Goal: Information Seeking & Learning: Learn about a topic

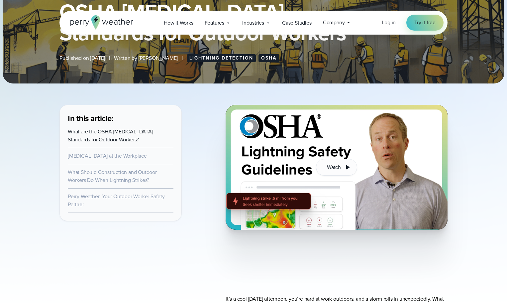
scroll to position [166, 0]
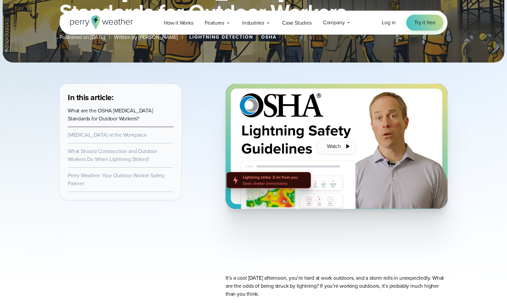
click at [124, 116] on link "What are the OSHA [MEDICAL_DATA] Standards for Outdoor Workers?" at bounding box center [110, 115] width 85 height 16
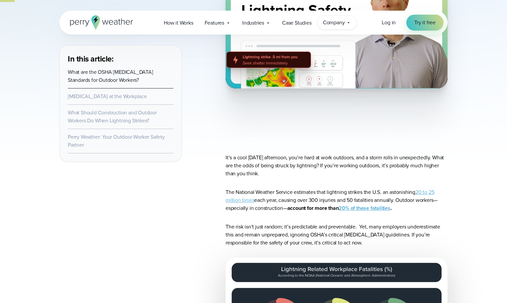
scroll to position [315, 0]
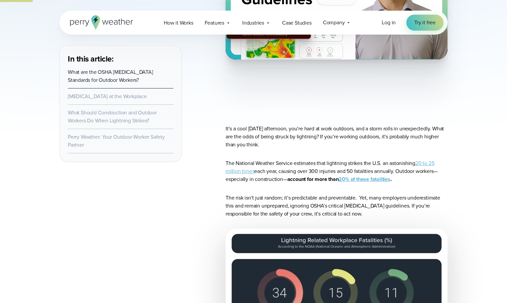
click at [122, 97] on link "[MEDICAL_DATA] at the Workplace" at bounding box center [107, 96] width 79 height 8
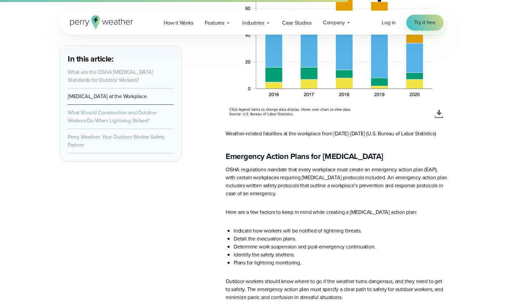
scroll to position [2094, 0]
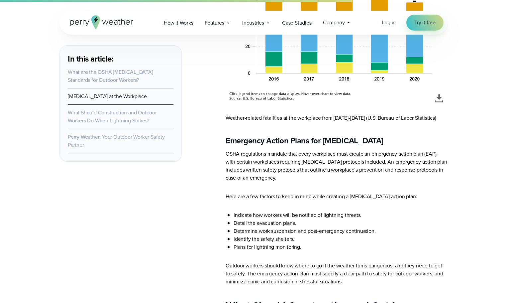
drag, startPoint x: 226, startPoint y: 141, endPoint x: 386, endPoint y: 141, distance: 159.8
click at [386, 141] on h3 "Emergency Action Plans for [MEDICAL_DATA]" at bounding box center [337, 140] width 222 height 11
click at [333, 179] on p "OSHA regulations mandate that every workplace must create an emergency action p…" at bounding box center [337, 166] width 222 height 32
drag, startPoint x: 226, startPoint y: 152, endPoint x: 301, endPoint y: 179, distance: 79.7
click at [301, 179] on p "OSHA regulations mandate that every workplace must create an emergency action p…" at bounding box center [337, 166] width 222 height 32
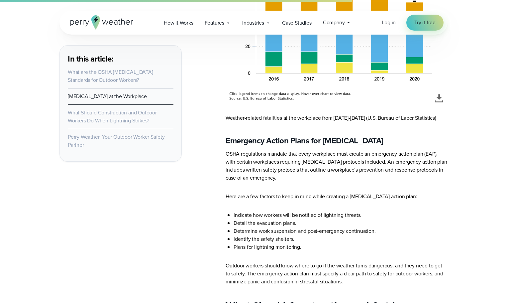
copy p "OSHA regulations mandate that every workplace must create an emergency action p…"
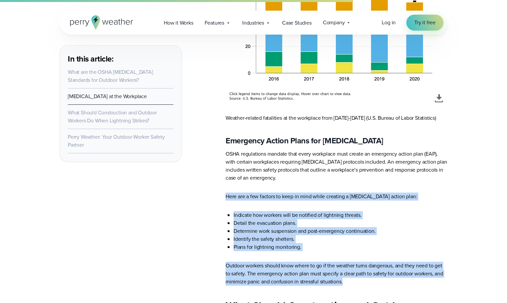
drag, startPoint x: 226, startPoint y: 197, endPoint x: 355, endPoint y: 285, distance: 155.7
copy article "Here are a few factors to keep in mind while creating a [MEDICAL_DATA] action p…"
